Goal: Information Seeking & Learning: Learn about a topic

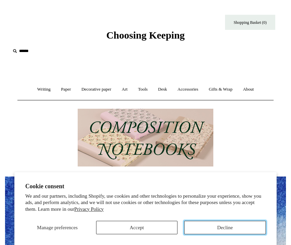
click at [202, 229] on button "Decline" at bounding box center [224, 227] width 81 height 13
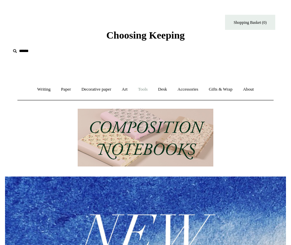
click at [144, 87] on link "Tools +" at bounding box center [142, 89] width 19 height 18
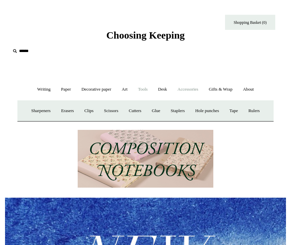
scroll to position [0, 281]
click at [198, 88] on link "Accessories +" at bounding box center [188, 89] width 30 height 18
click at [35, 87] on link "Writing +" at bounding box center [44, 89] width 23 height 18
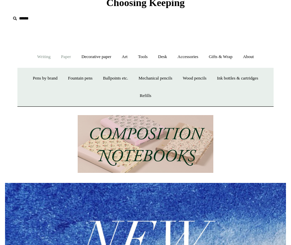
scroll to position [0, 0]
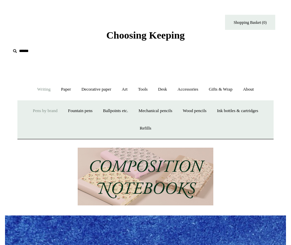
click at [41, 113] on link "Pens by brand +" at bounding box center [45, 111] width 34 height 18
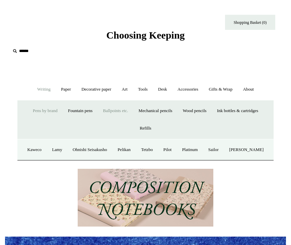
click at [115, 111] on link "Ballpoints etc. +" at bounding box center [115, 111] width 35 height 18
click at [64, 152] on link "All" at bounding box center [71, 150] width 15 height 18
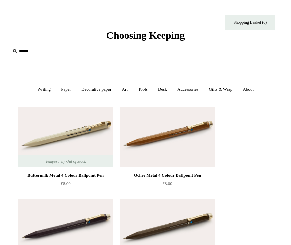
click at [61, 115] on img at bounding box center [65, 137] width 95 height 60
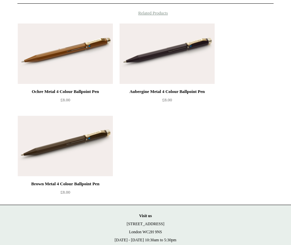
scroll to position [309, 0]
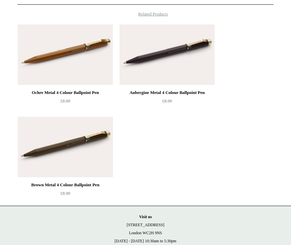
click at [54, 58] on img at bounding box center [65, 54] width 95 height 60
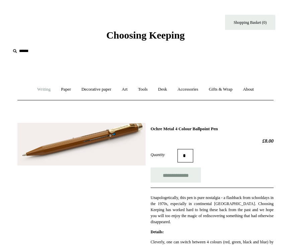
click at [37, 88] on link "Writing +" at bounding box center [44, 89] width 23 height 18
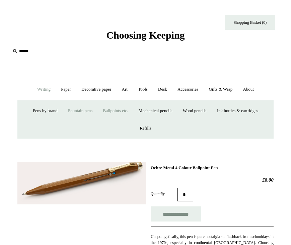
click at [84, 113] on link "Fountain pens +" at bounding box center [80, 111] width 34 height 18
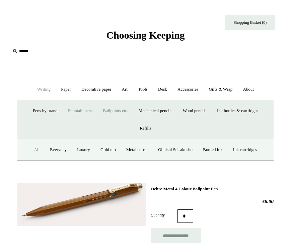
click at [29, 150] on link "All" at bounding box center [36, 150] width 15 height 18
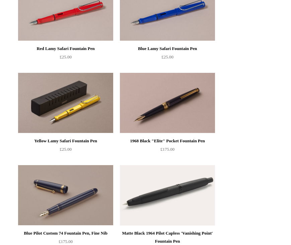
scroll to position [1331, 0]
